Goal: Navigation & Orientation: Go to known website

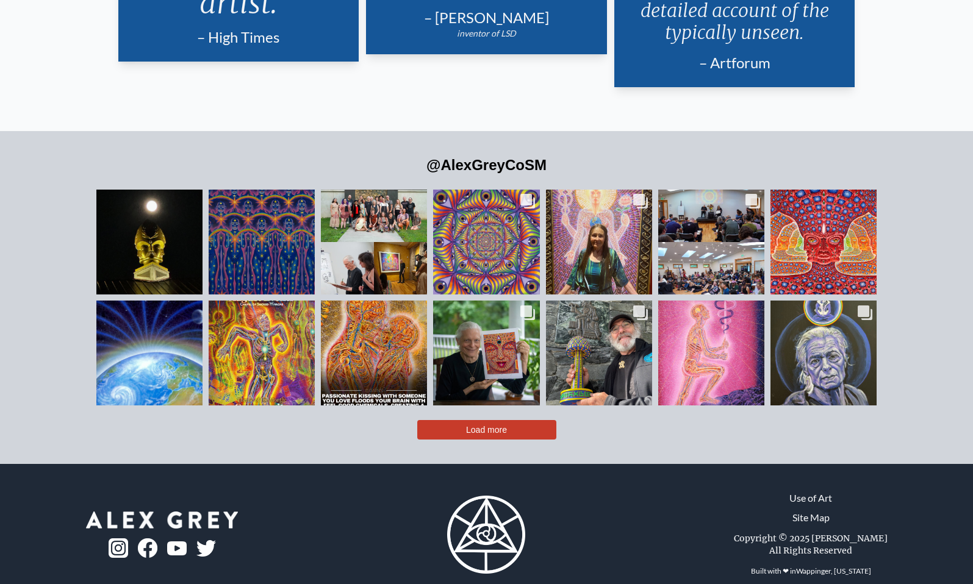
scroll to position [2871, 0]
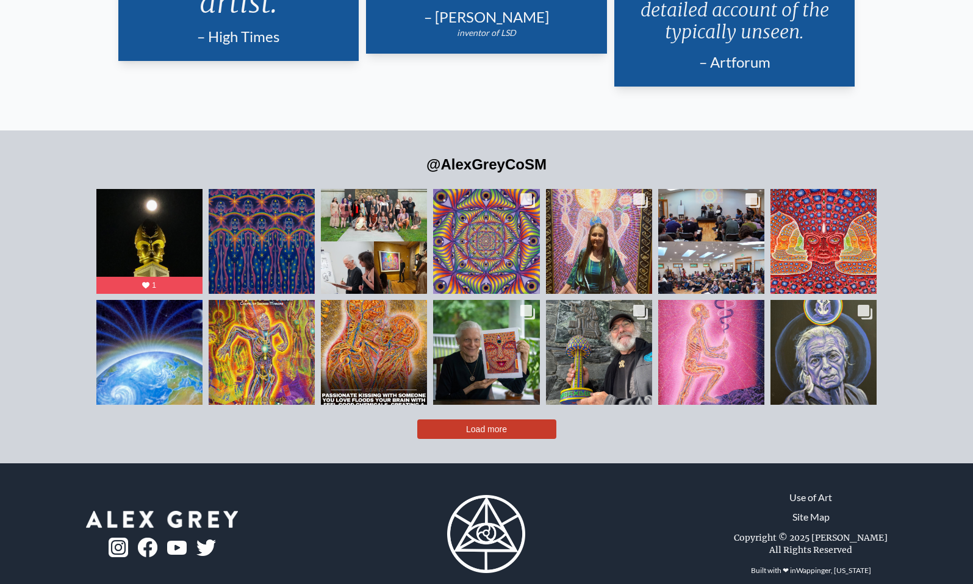
click at [120, 538] on img at bounding box center [119, 548] width 20 height 20
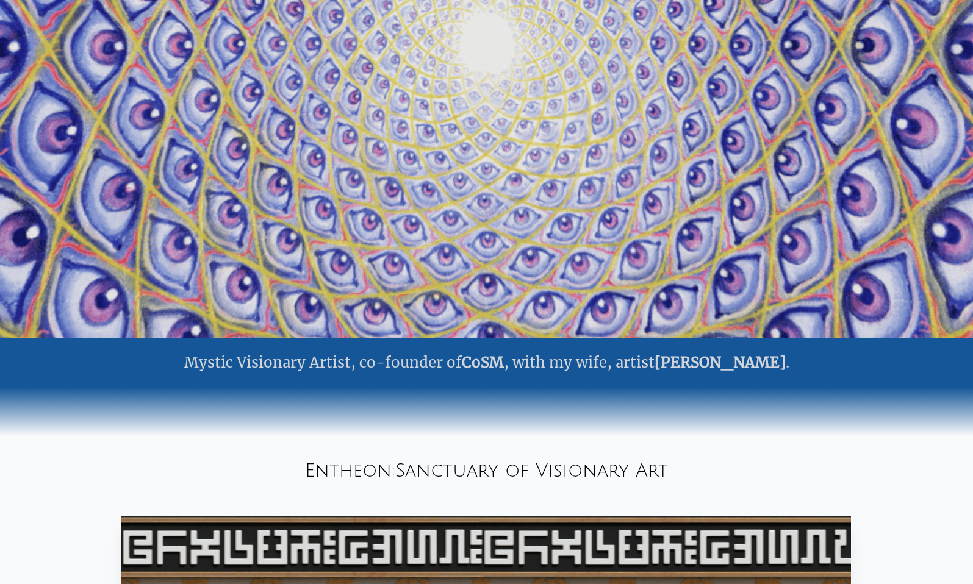
scroll to position [0, 0]
